Goal: Download file/media

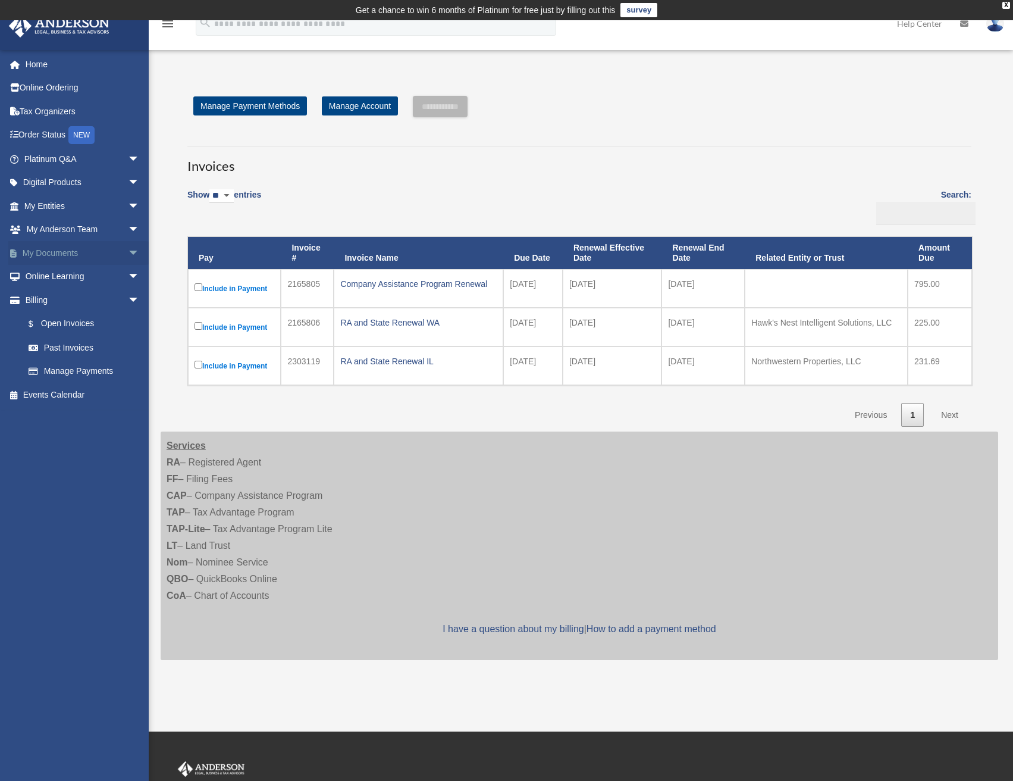
click at [69, 251] on link "My Documents arrow_drop_down" at bounding box center [82, 253] width 149 height 24
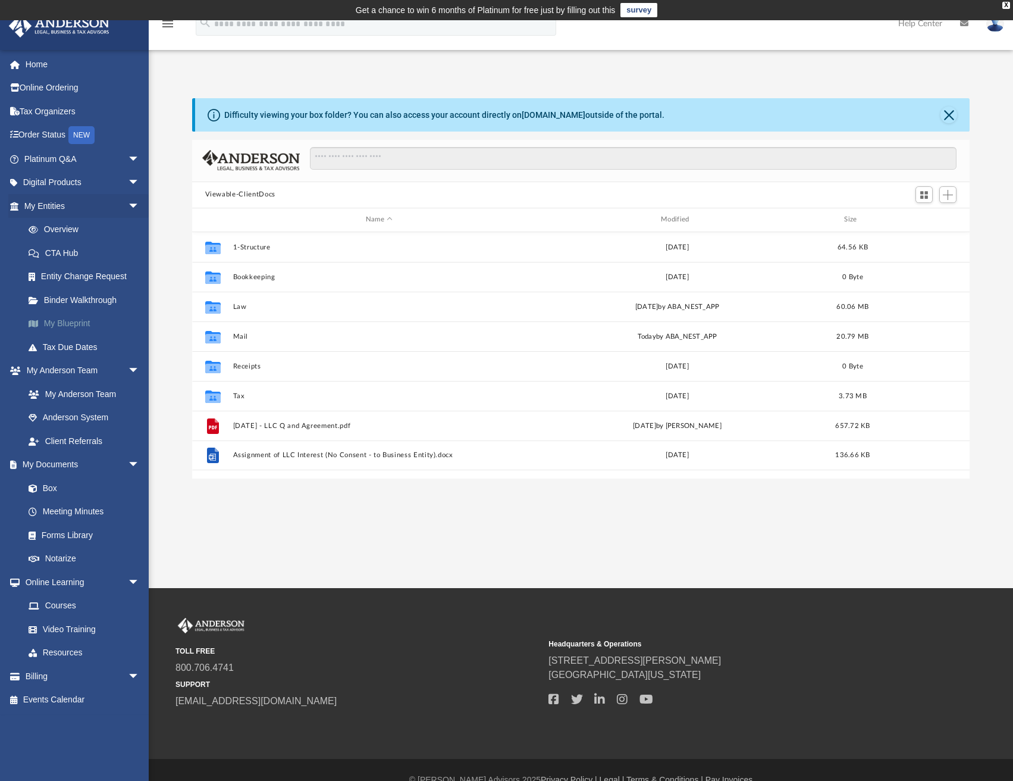
scroll to position [262, 769]
click at [54, 483] on link "Box" at bounding box center [87, 488] width 141 height 24
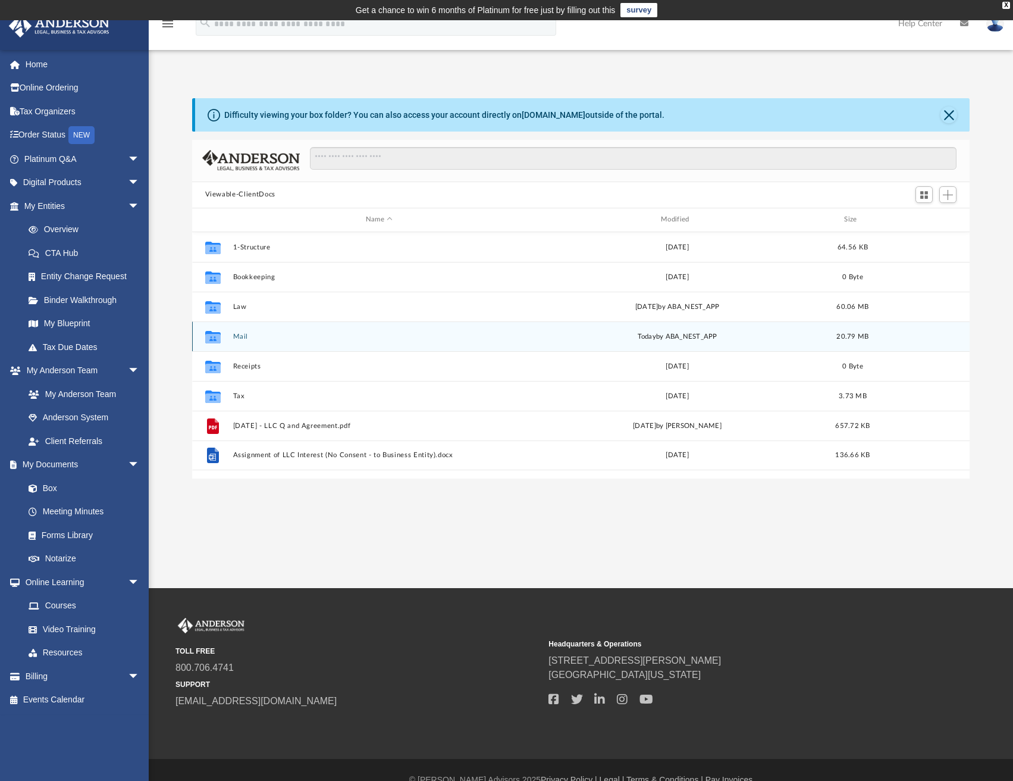
click at [237, 335] on button "Mail" at bounding box center [379, 337] width 293 height 8
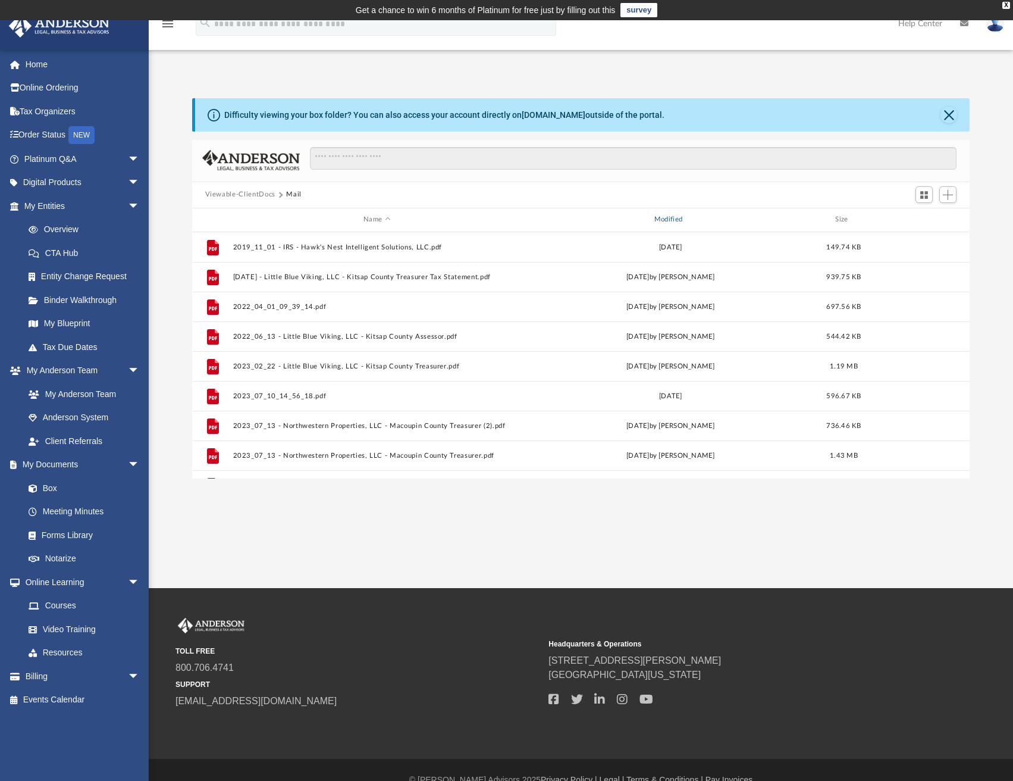
click at [694, 217] on div "Modified" at bounding box center [670, 219] width 289 height 11
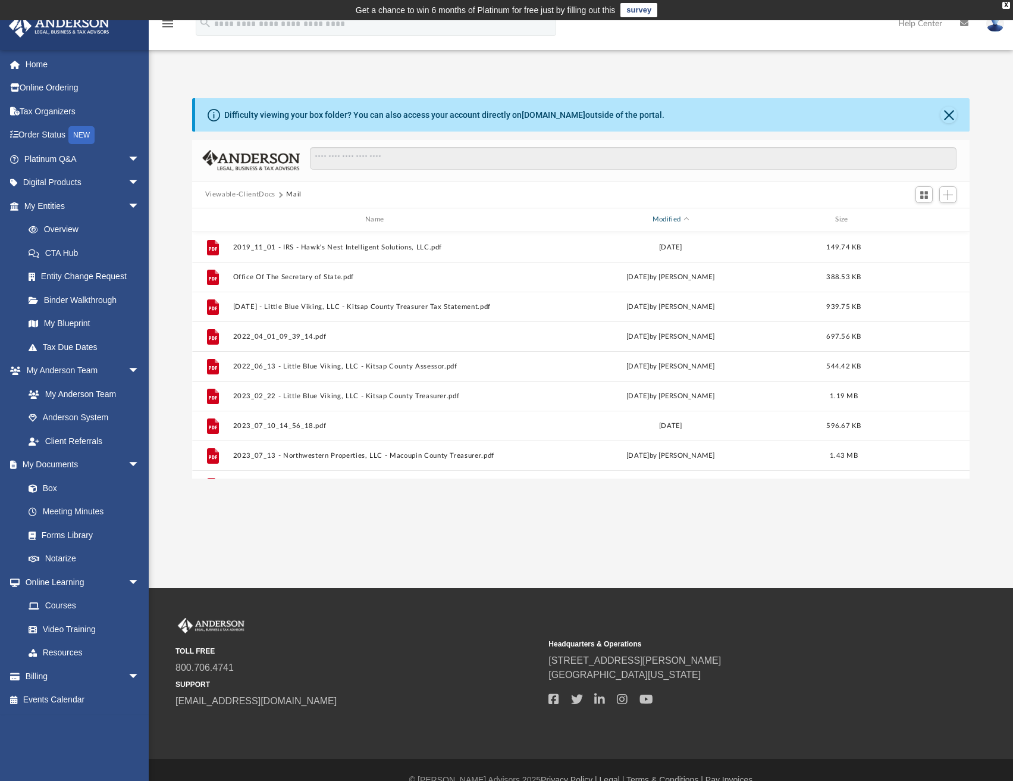
click at [717, 218] on div "Modified" at bounding box center [670, 219] width 289 height 11
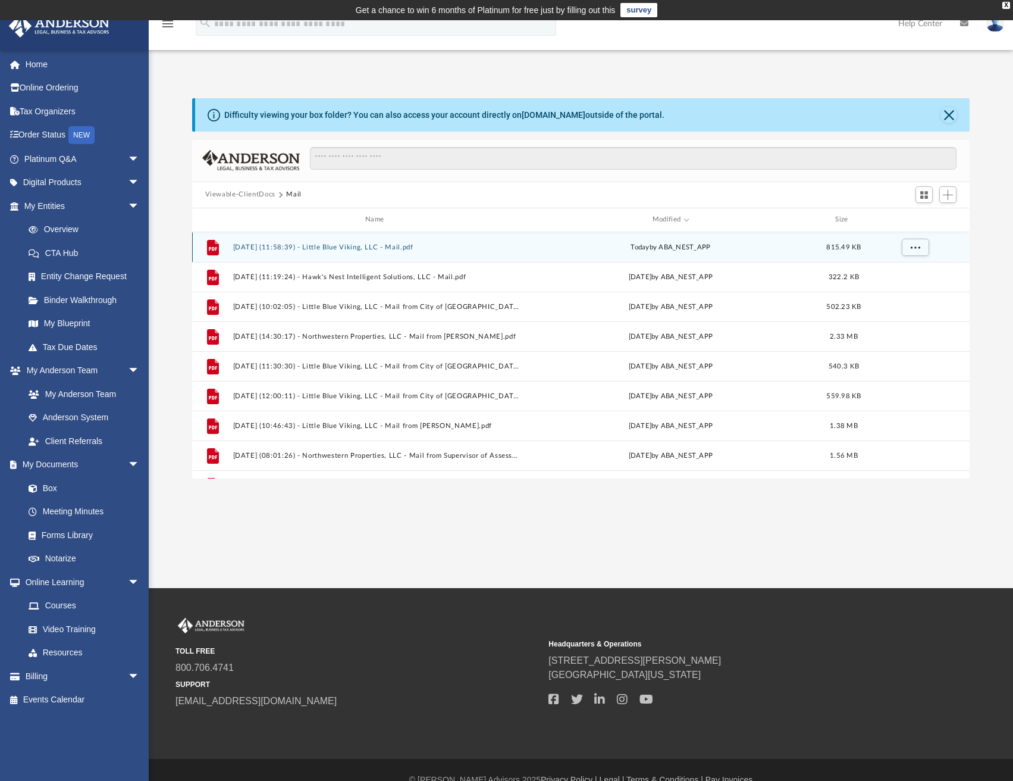
click at [474, 243] on button "2025.09.09 (11:58:39) - Little Blue Viking, LLC - Mail.pdf" at bounding box center [377, 247] width 289 height 8
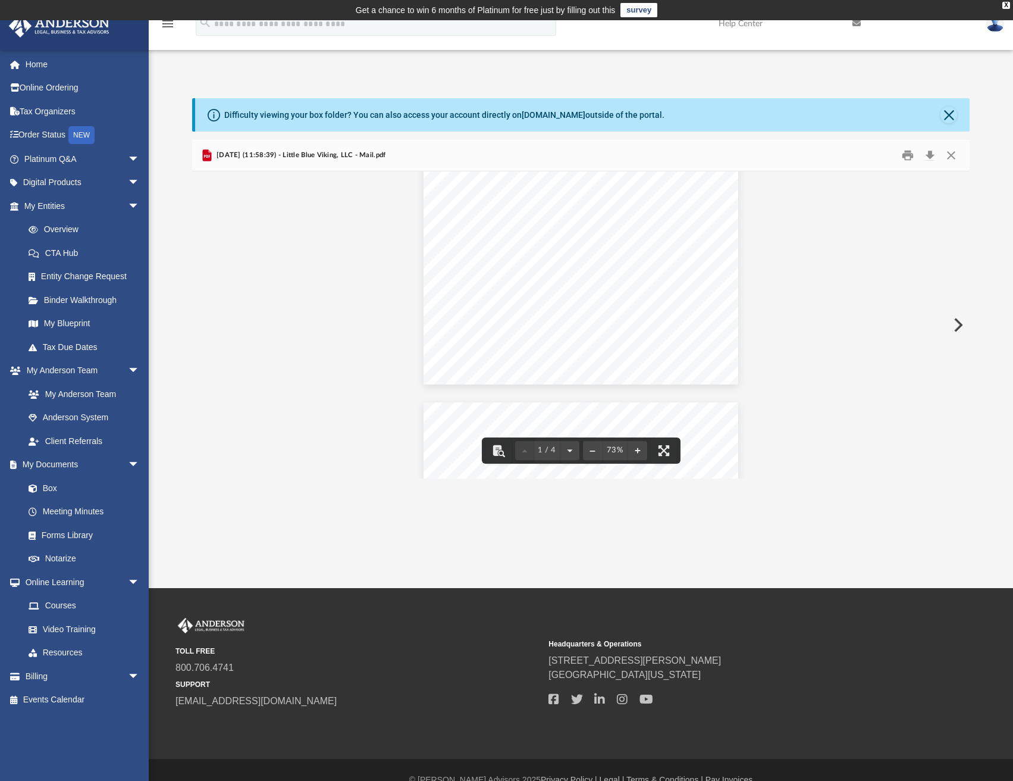
scroll to position [67, 0]
click at [948, 154] on button "Close" at bounding box center [951, 155] width 21 height 18
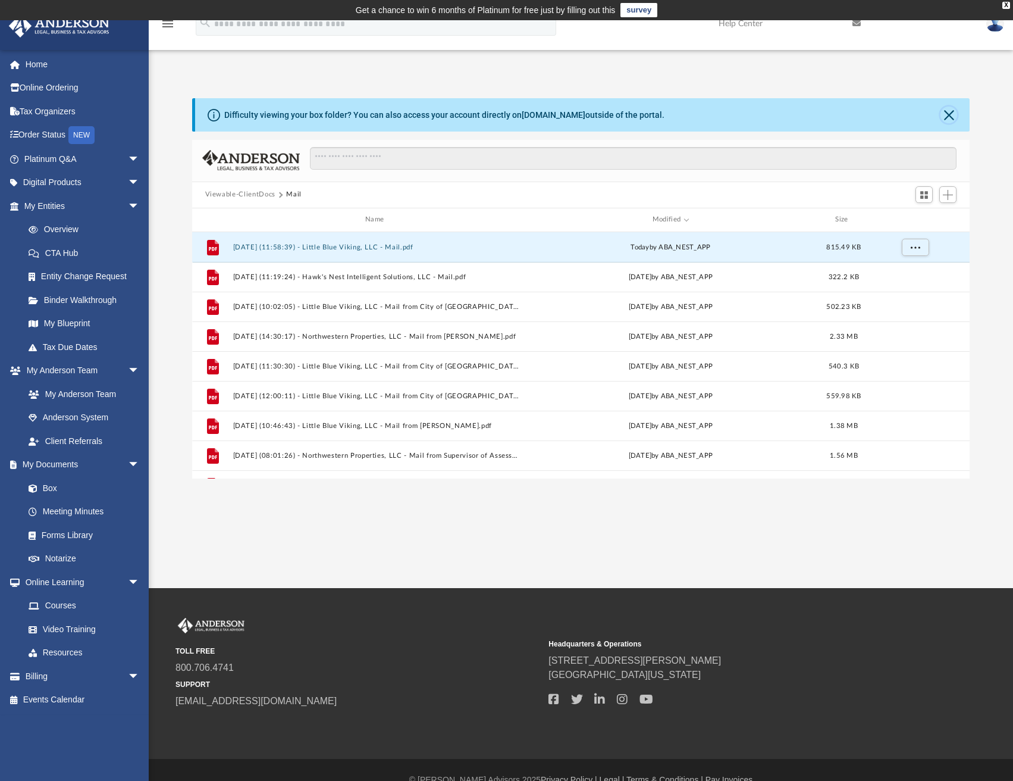
click at [946, 121] on button "Close" at bounding box center [949, 114] width 17 height 17
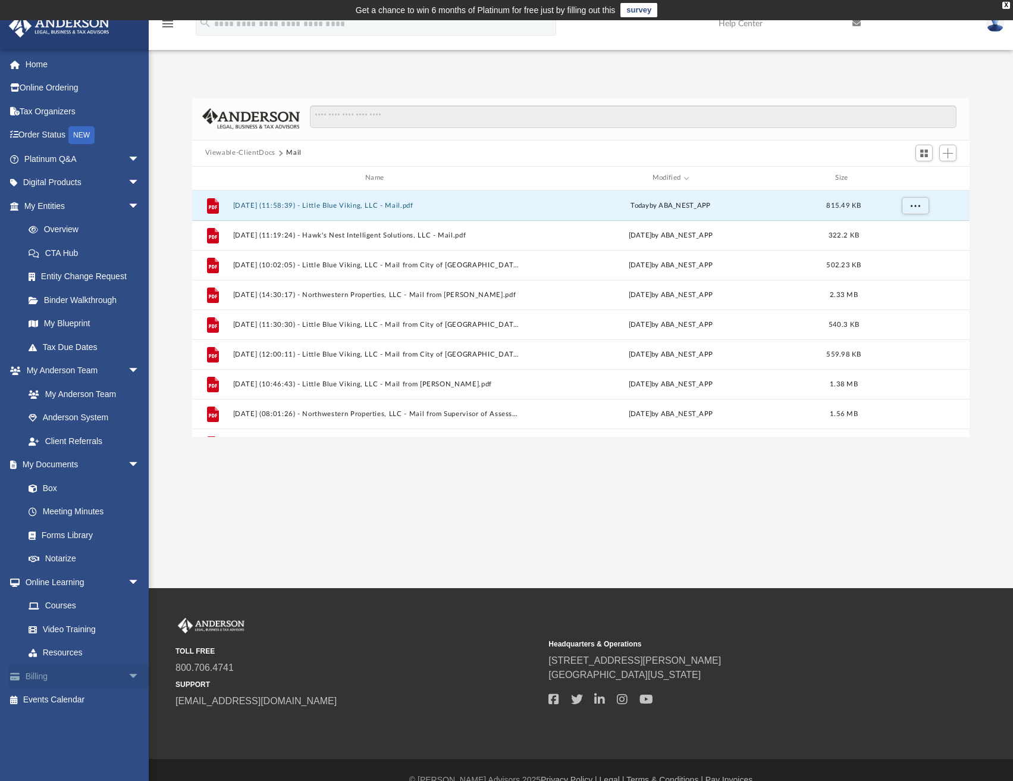
click at [59, 677] on link "Billing arrow_drop_down" at bounding box center [82, 676] width 149 height 24
